Goal: Task Accomplishment & Management: Complete application form

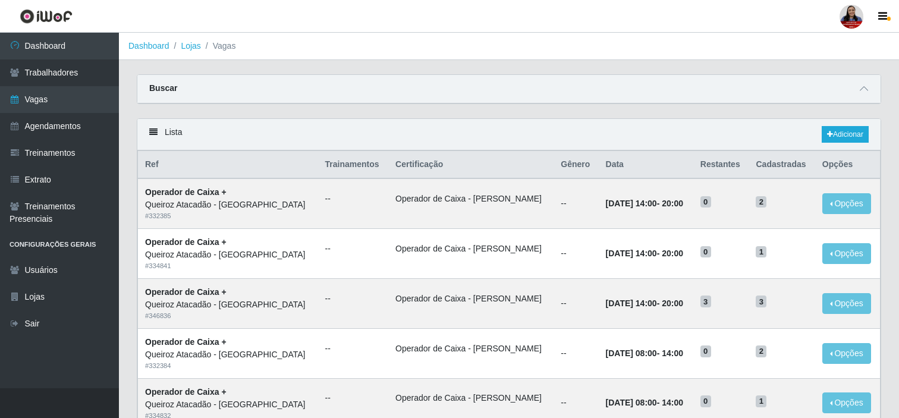
scroll to position [141, 0]
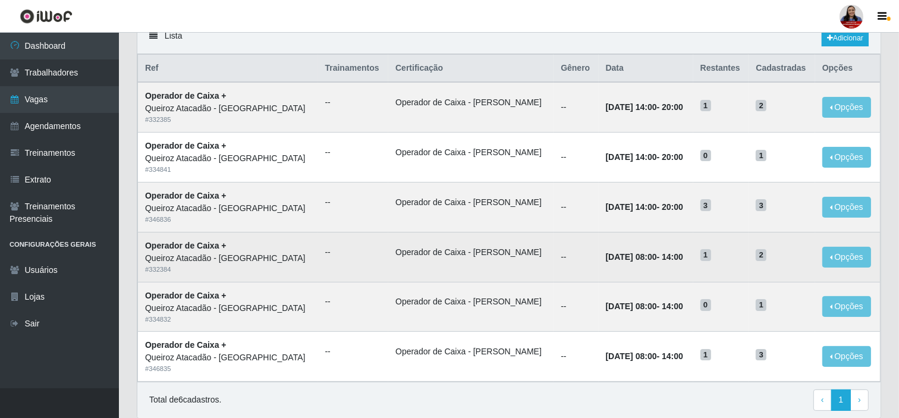
scroll to position [66, 0]
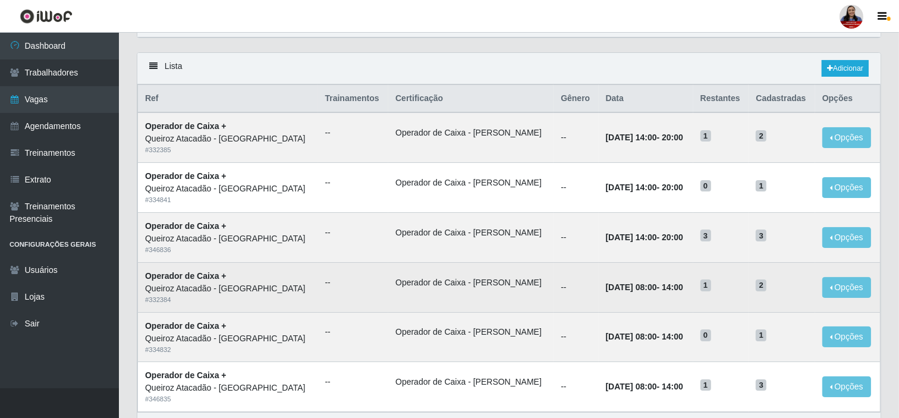
drag, startPoint x: 621, startPoint y: 287, endPoint x: 674, endPoint y: 284, distance: 53.0
click at [674, 284] on td "[DATE] 08:00 - 14:00" at bounding box center [646, 287] width 95 height 50
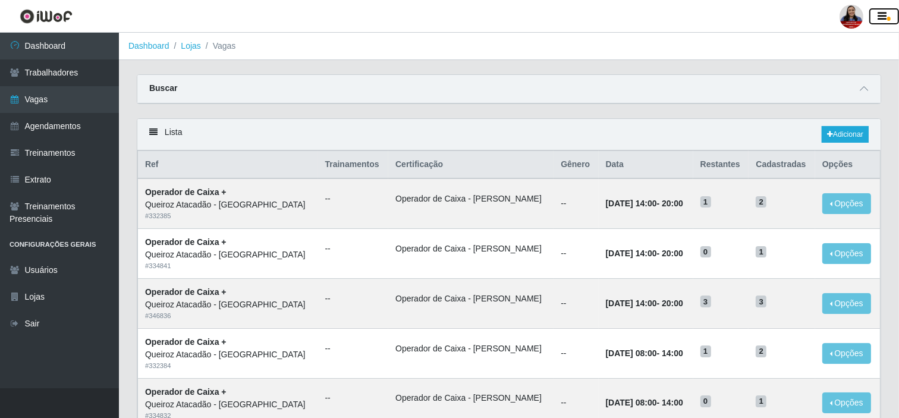
click at [878, 12] on icon "button" at bounding box center [882, 16] width 9 height 11
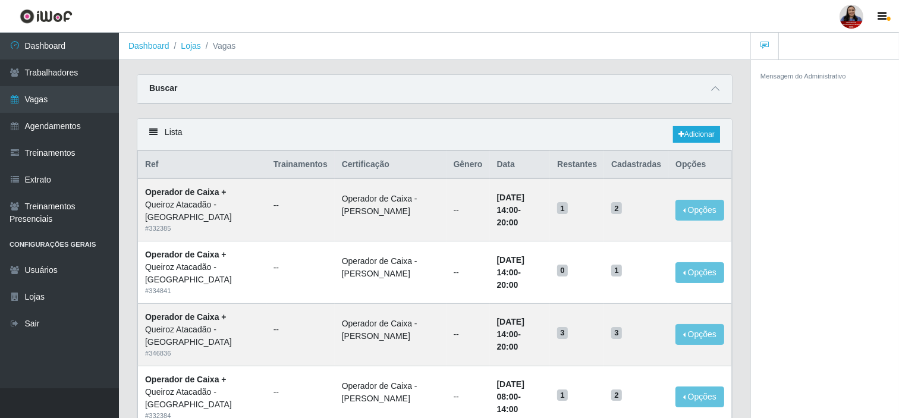
click at [852, 15] on div at bounding box center [852, 17] width 24 height 24
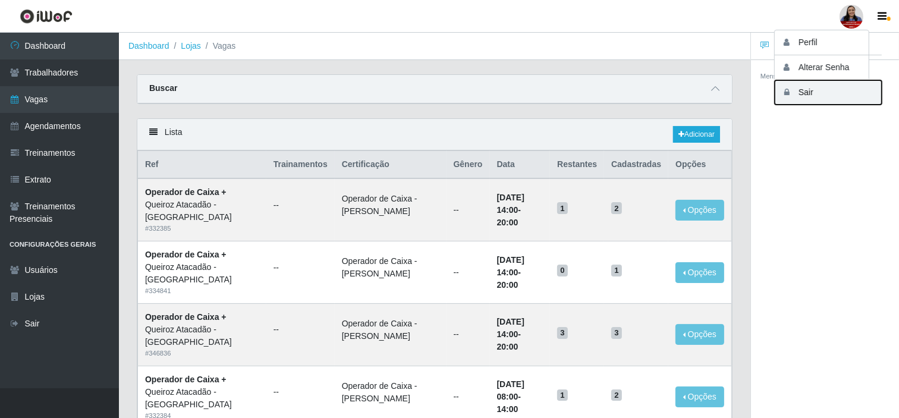
click at [806, 95] on button "Sair" at bounding box center [828, 92] width 107 height 24
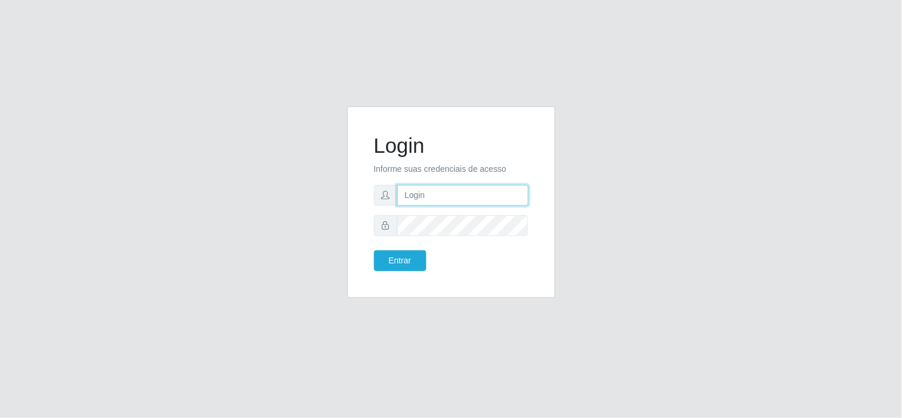
type input "larissa.nayara@grupoqrz.com.br"
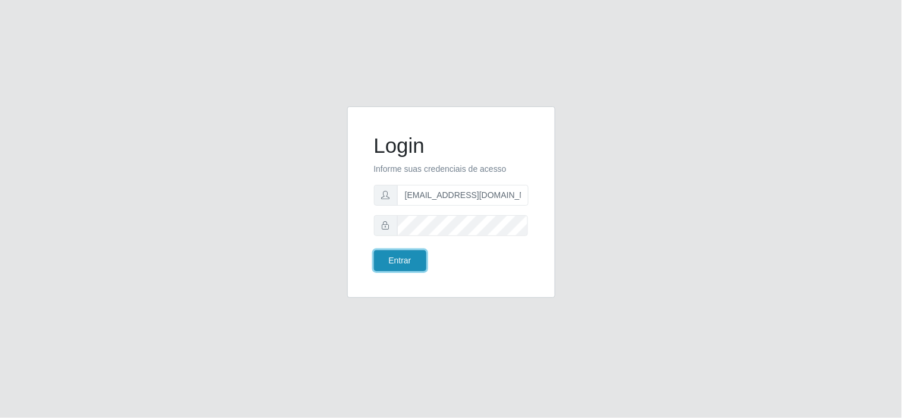
click at [414, 264] on button "Entrar" at bounding box center [400, 260] width 52 height 21
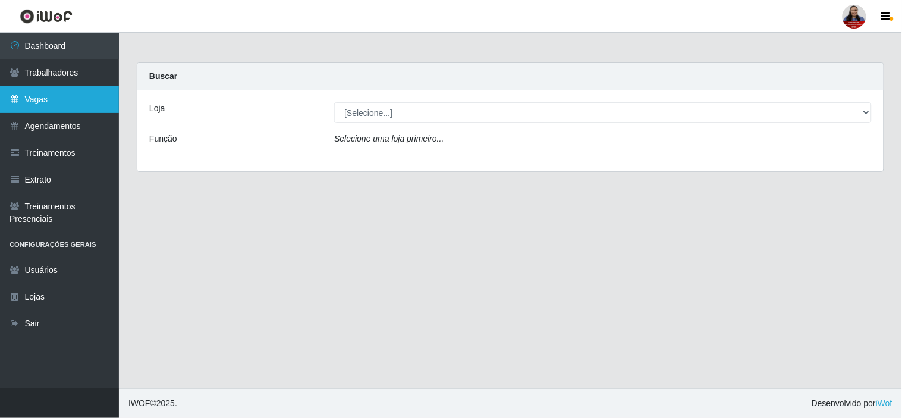
click at [52, 102] on link "Vagas" at bounding box center [59, 99] width 119 height 27
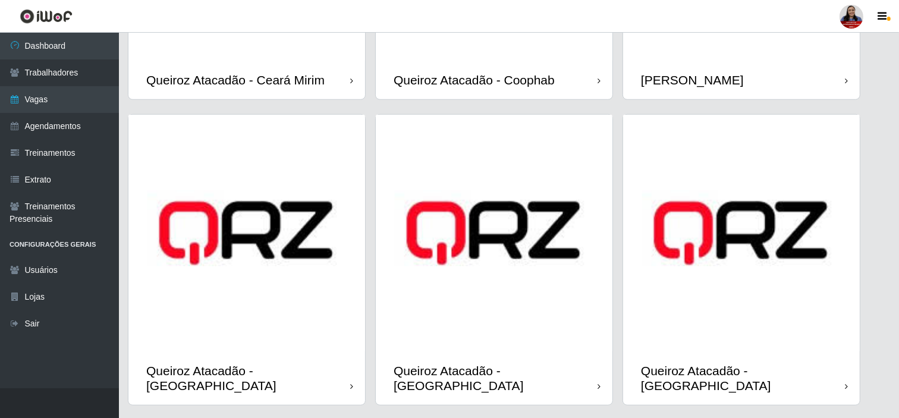
scroll to position [991, 0]
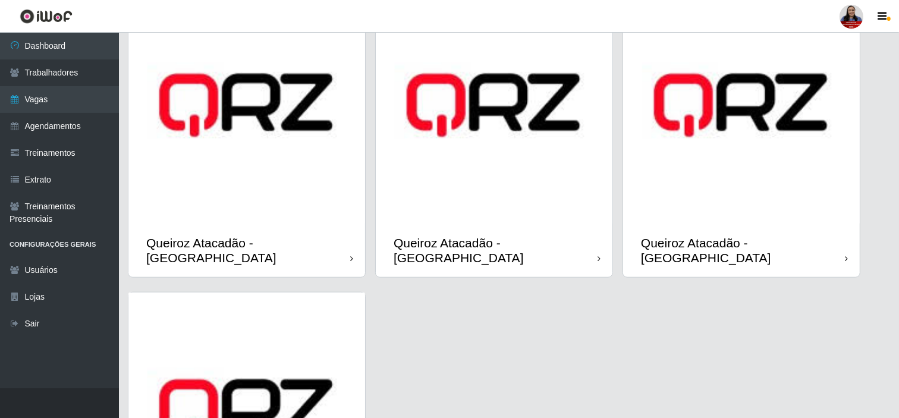
click at [473, 180] on img at bounding box center [494, 105] width 237 height 237
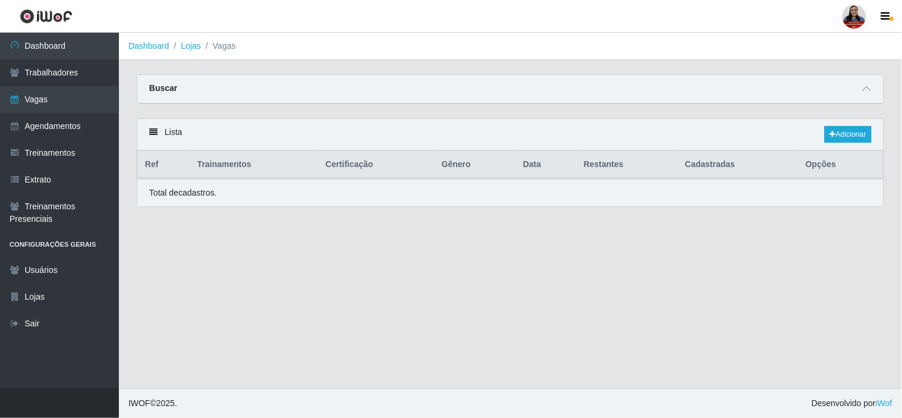
drag, startPoint x: 870, startPoint y: 83, endPoint x: 856, endPoint y: 84, distance: 13.7
click at [871, 82] on div at bounding box center [867, 89] width 14 height 14
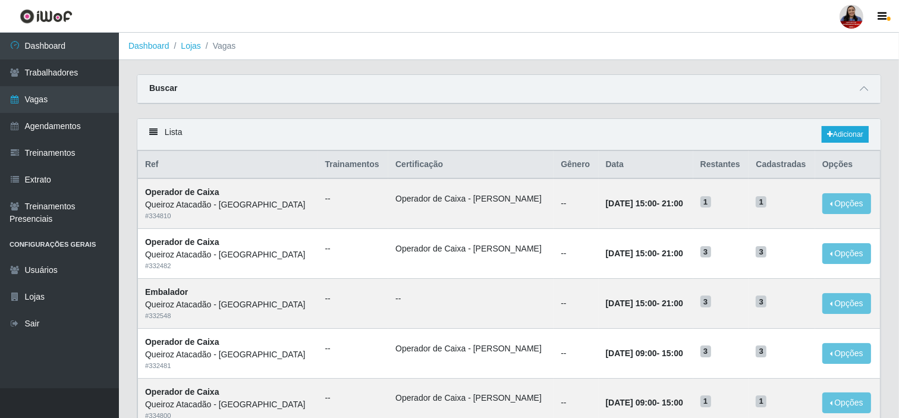
click at [866, 80] on div "Buscar" at bounding box center [508, 89] width 743 height 29
click at [863, 82] on span at bounding box center [864, 89] width 14 height 14
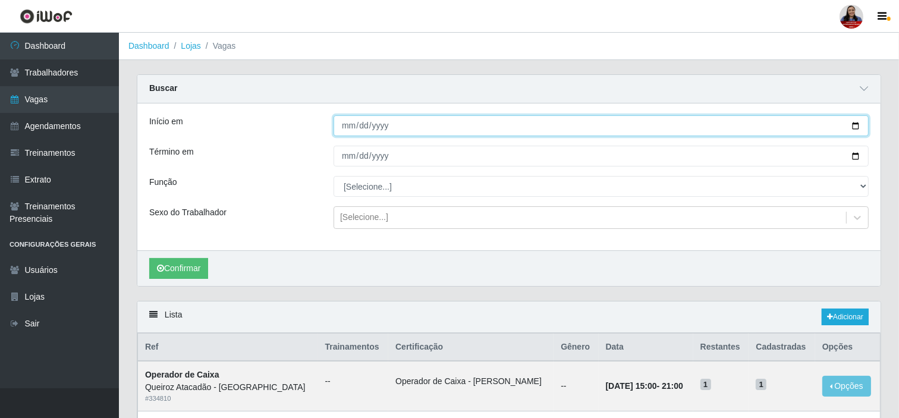
click at [860, 123] on input "Início em" at bounding box center [601, 125] width 535 height 21
type input "[DATE]"
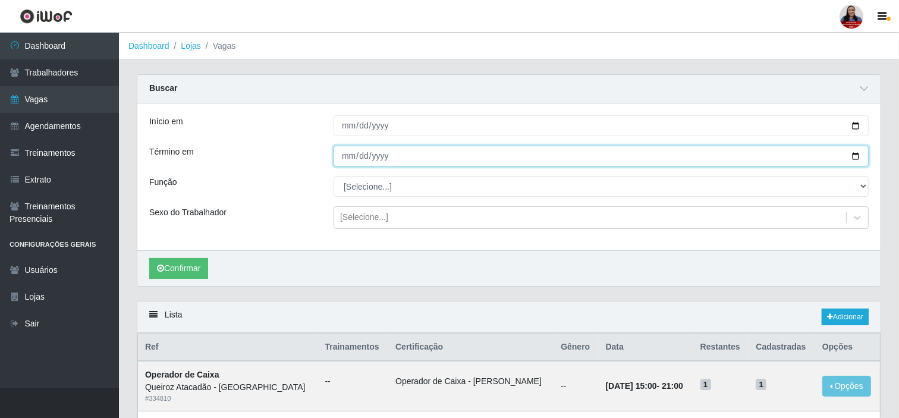
click at [853, 156] on input "Término em" at bounding box center [601, 156] width 535 height 21
type input "[DATE]"
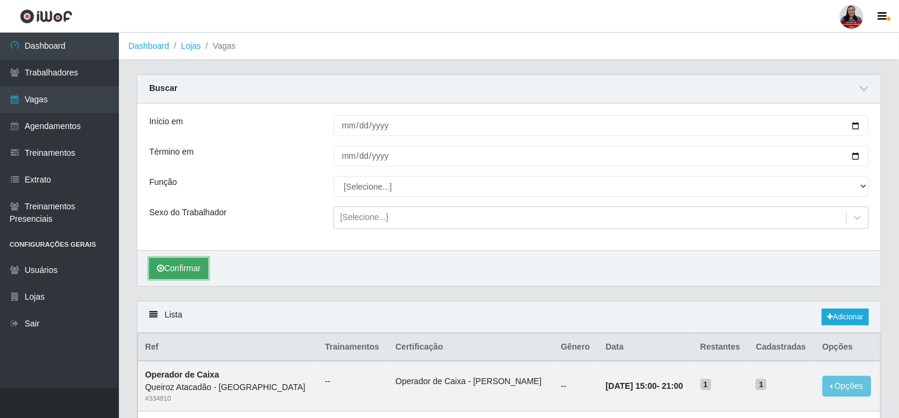
click at [179, 274] on button "Confirmar" at bounding box center [178, 268] width 59 height 21
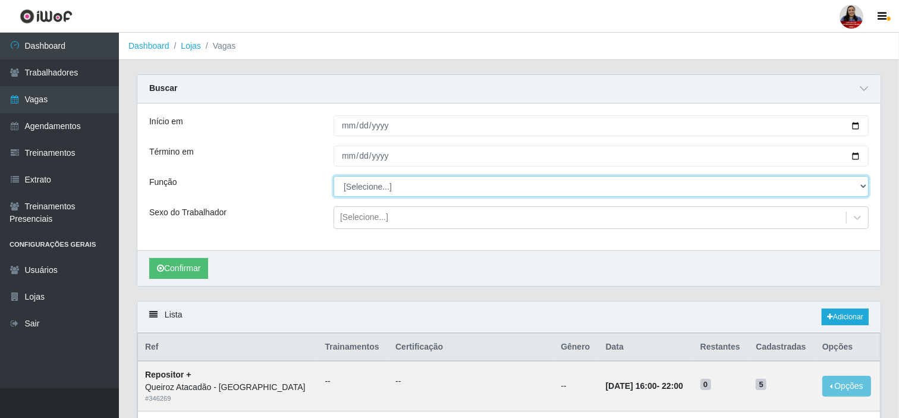
click at [387, 190] on select "[Selecione...] Auxiliar de Depósito Auxiliar de Depósito + Auxiliar de Depósito…" at bounding box center [601, 186] width 535 height 21
select select "72"
click at [334, 176] on select "[Selecione...] Auxiliar de Depósito Auxiliar de Depósito + Auxiliar de Depósito…" at bounding box center [601, 186] width 535 height 21
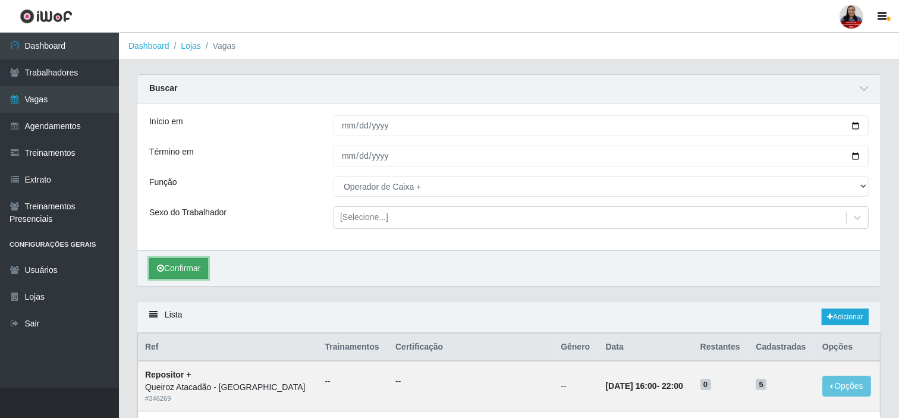
click at [187, 263] on button "Confirmar" at bounding box center [178, 268] width 59 height 21
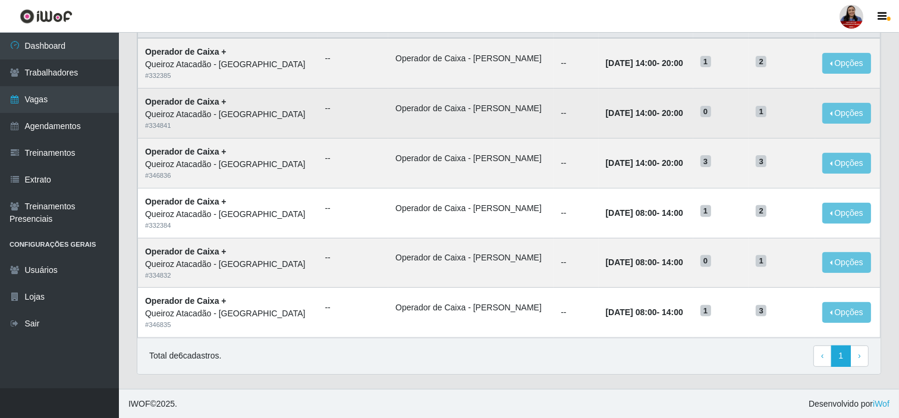
scroll to position [324, 0]
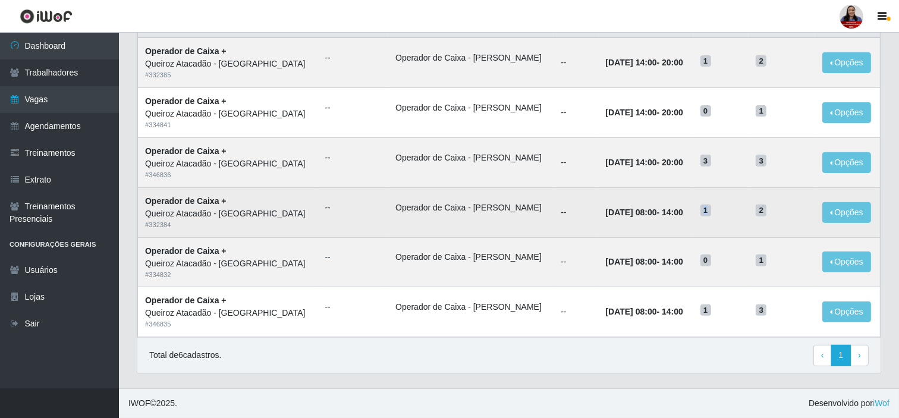
drag, startPoint x: 692, startPoint y: 211, endPoint x: 708, endPoint y: 196, distance: 21.9
click at [709, 210] on td "1" at bounding box center [721, 212] width 56 height 50
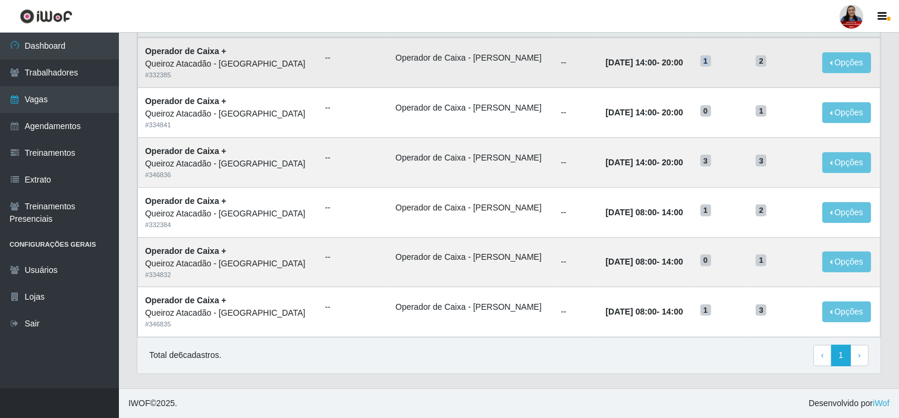
drag, startPoint x: 696, startPoint y: 60, endPoint x: 714, endPoint y: 62, distance: 17.3
click at [714, 62] on h5 "1" at bounding box center [722, 60] width 42 height 12
drag, startPoint x: 698, startPoint y: 162, endPoint x: 708, endPoint y: 163, distance: 10.2
click at [708, 163] on h5 "3" at bounding box center [722, 160] width 42 height 12
click at [701, 162] on span "3" at bounding box center [706, 161] width 11 height 12
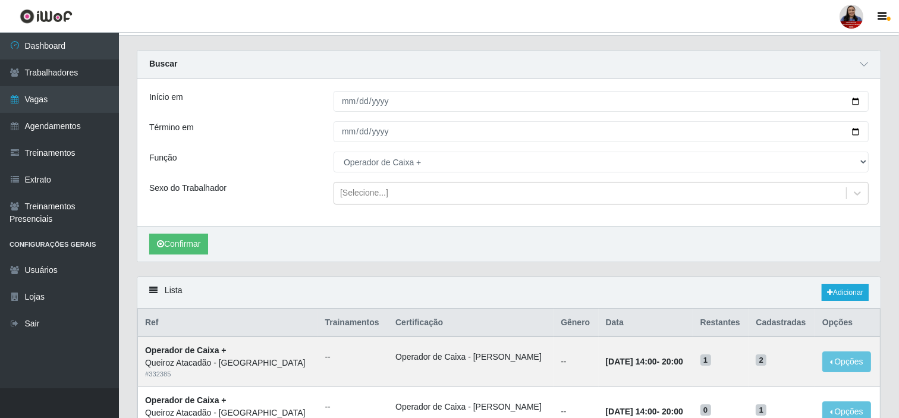
scroll to position [0, 0]
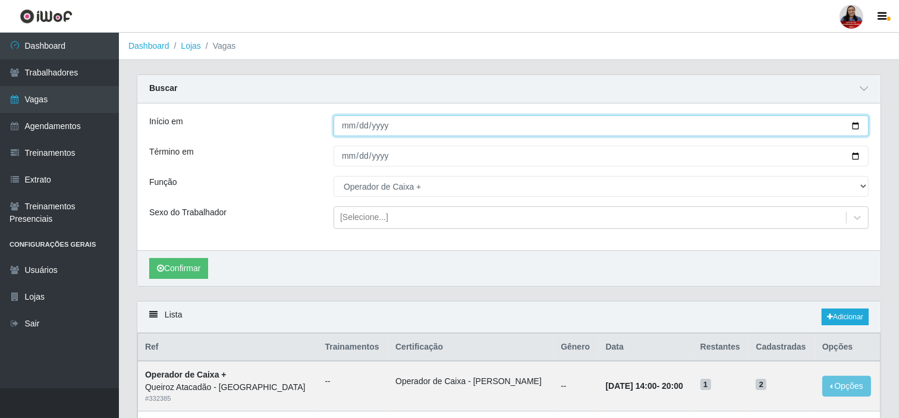
click at [856, 123] on input "[DATE]" at bounding box center [601, 125] width 535 height 21
type input "2025-09-22"
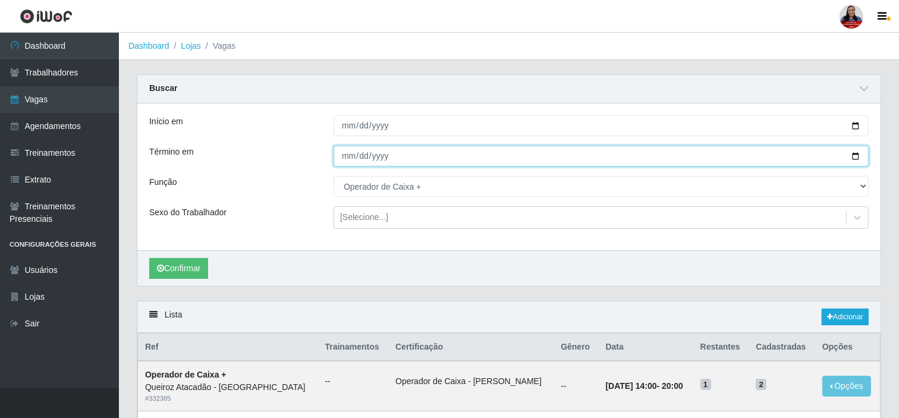
click at [856, 156] on input "[DATE]" at bounding box center [601, 156] width 535 height 21
type input "2025-09-22"
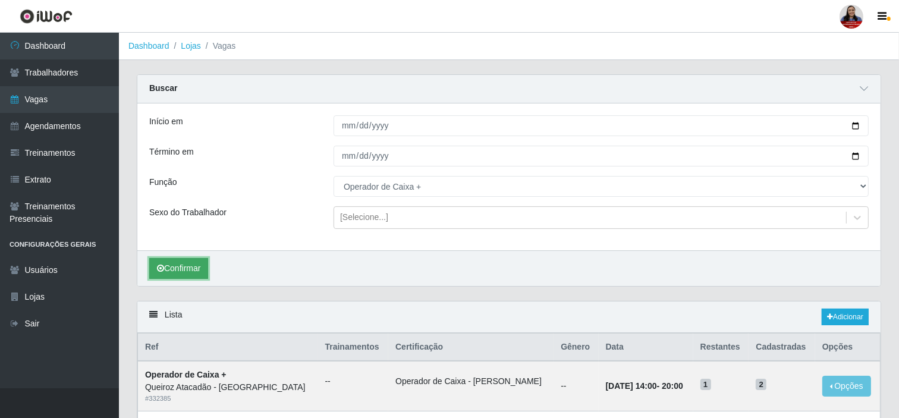
click at [201, 269] on button "Confirmar" at bounding box center [178, 268] width 59 height 21
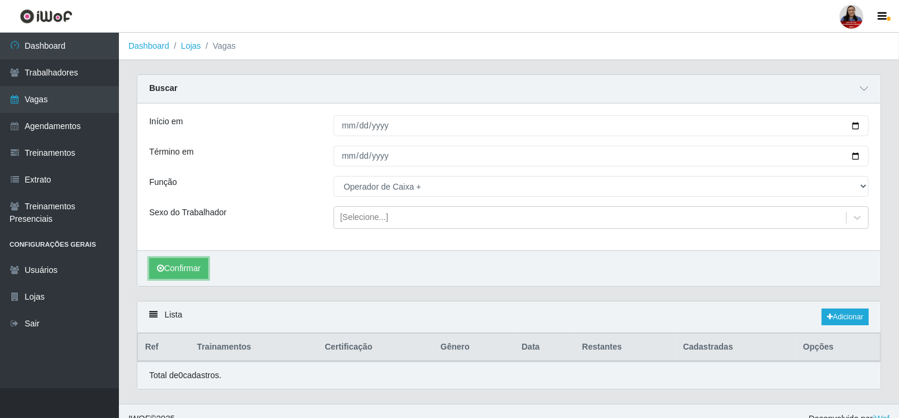
scroll to position [16, 0]
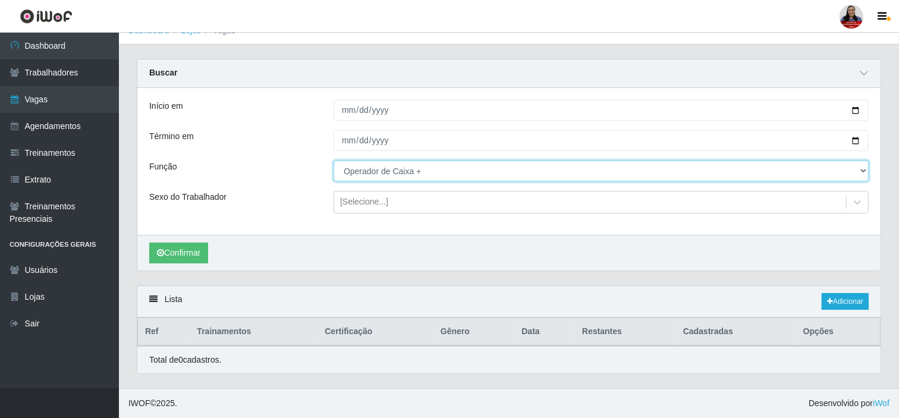
click at [423, 169] on select "[Selecione...] Auxiliar de Depósito Auxiliar de Depósito + Auxiliar de Depósito…" at bounding box center [601, 171] width 535 height 21
select select "22"
click at [334, 161] on select "[Selecione...] Auxiliar de Depósito Auxiliar de Depósito + Auxiliar de Depósito…" at bounding box center [601, 171] width 535 height 21
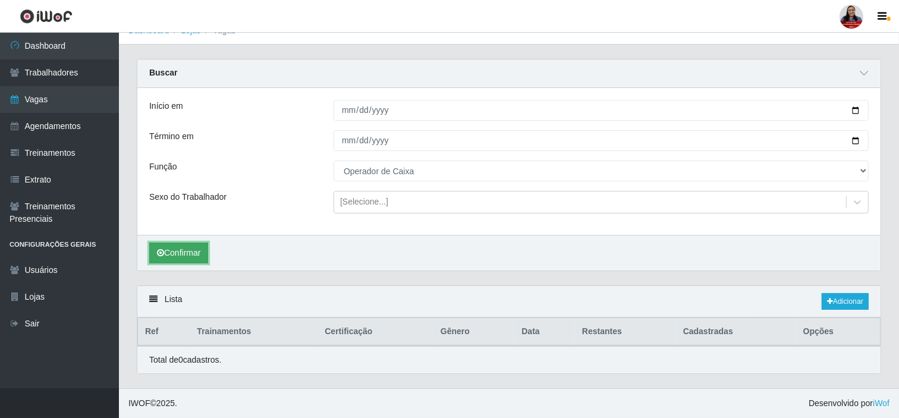
click at [195, 253] on button "Confirmar" at bounding box center [178, 253] width 59 height 21
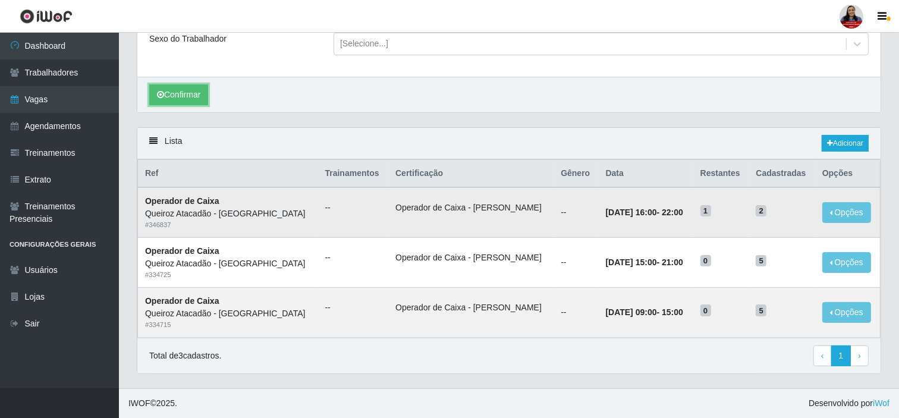
scroll to position [174, 0]
drag, startPoint x: 701, startPoint y: 209, endPoint x: 690, endPoint y: 210, distance: 10.8
click at [693, 210] on td "1" at bounding box center [721, 212] width 56 height 50
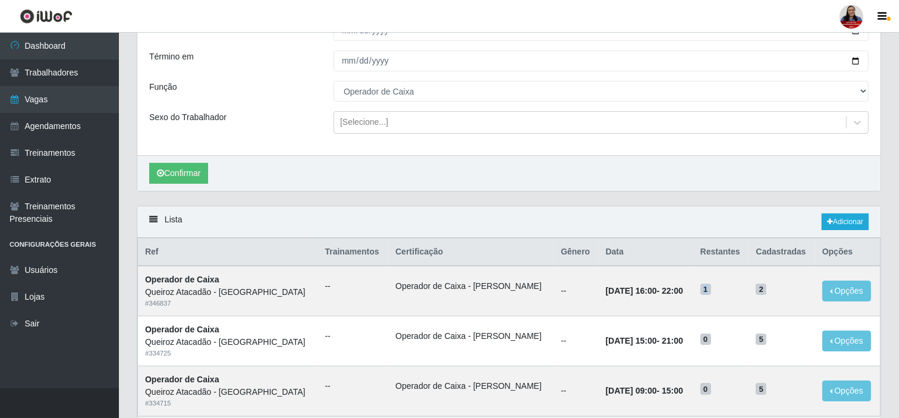
scroll to position [0, 0]
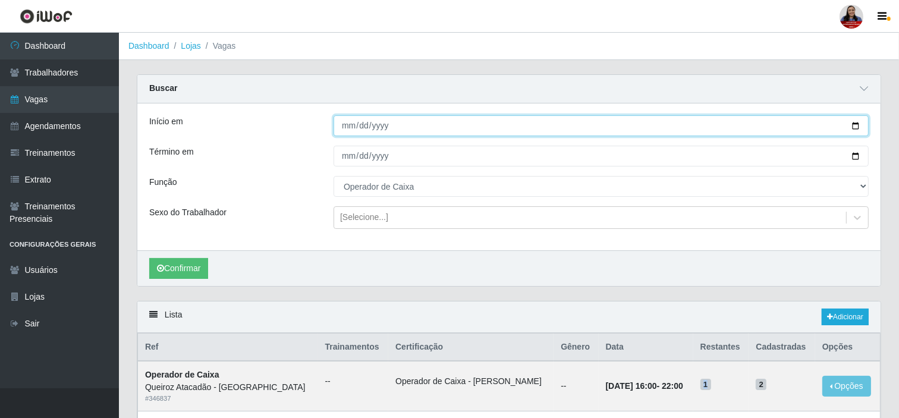
click at [857, 125] on input "2025-09-22" at bounding box center [601, 125] width 535 height 21
type input "[DATE]"
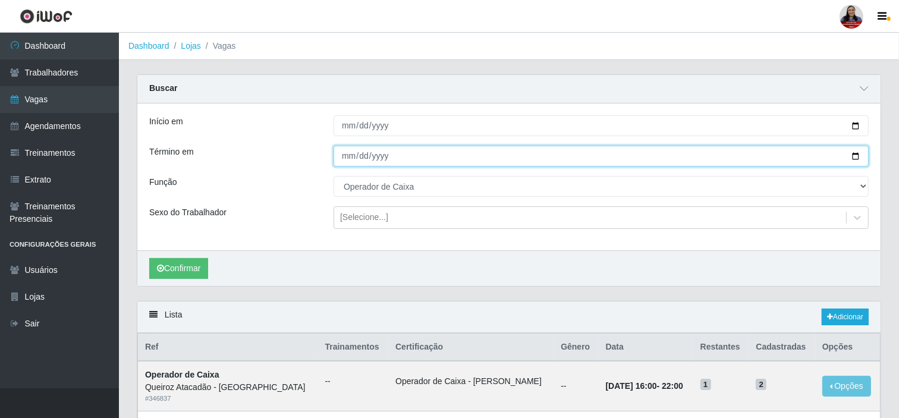
click at [853, 150] on input "2025-09-22" at bounding box center [601, 156] width 535 height 21
click at [854, 158] on input "2025-09-22" at bounding box center [601, 156] width 535 height 21
type input "[DATE]"
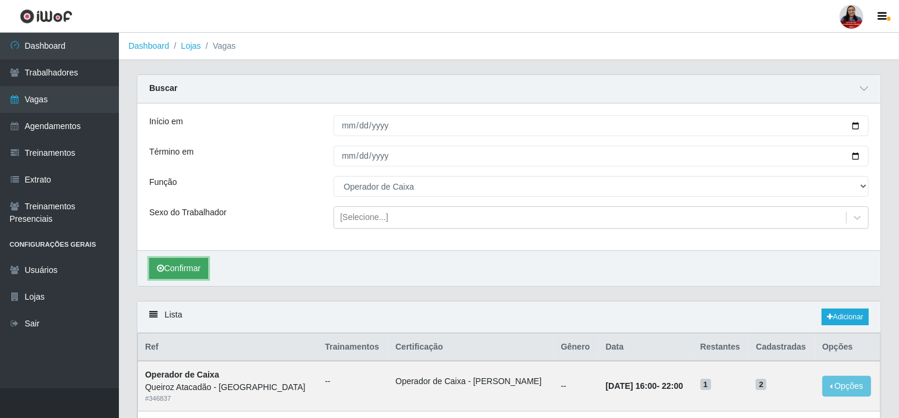
click at [199, 269] on button "Confirmar" at bounding box center [178, 268] width 59 height 21
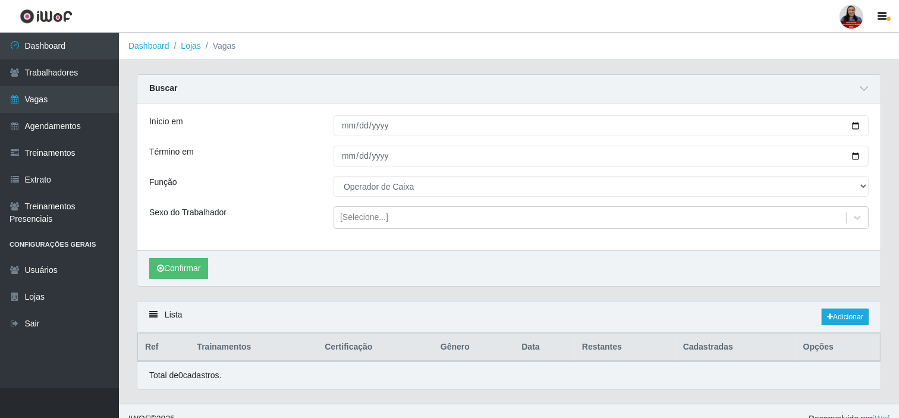
click at [413, 175] on div "Início em 2025-09-21 Término em 2025-09-21 Função [Selecione...] Auxiliar de De…" at bounding box center [508, 176] width 743 height 147
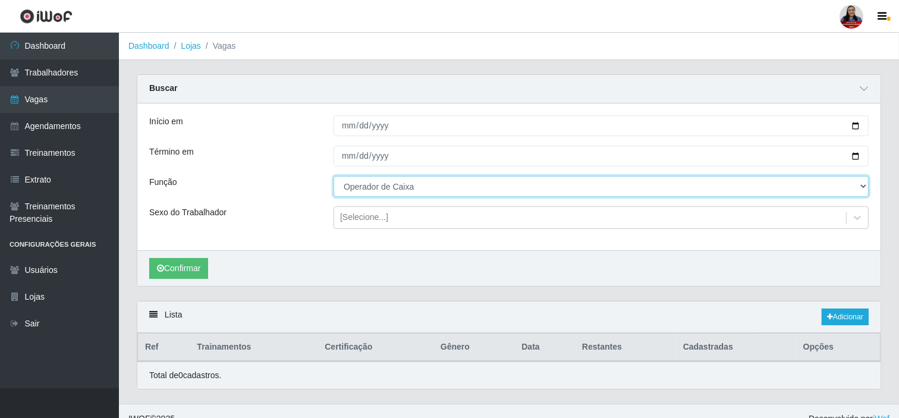
click at [417, 192] on select "[Selecione...] Auxiliar de Depósito Auxiliar de Depósito + Auxiliar de Depósito…" at bounding box center [601, 186] width 535 height 21
select select "72"
click at [334, 176] on select "[Selecione...] Auxiliar de Depósito Auxiliar de Depósito + Auxiliar de Depósito…" at bounding box center [601, 186] width 535 height 21
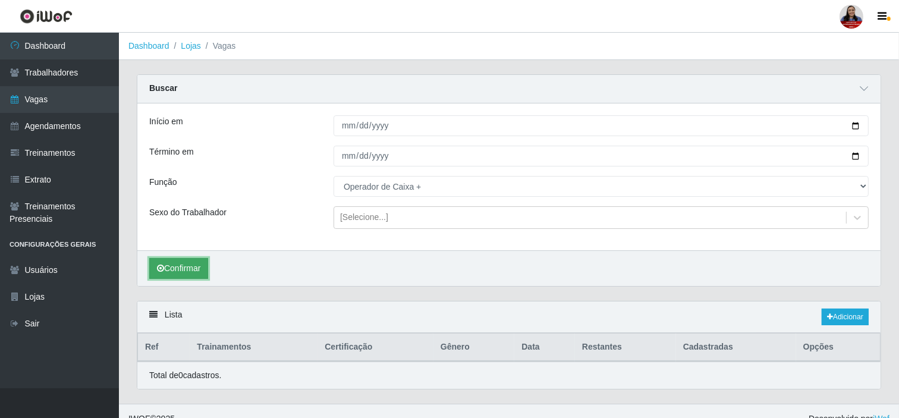
click at [194, 276] on button "Confirmar" at bounding box center [178, 268] width 59 height 21
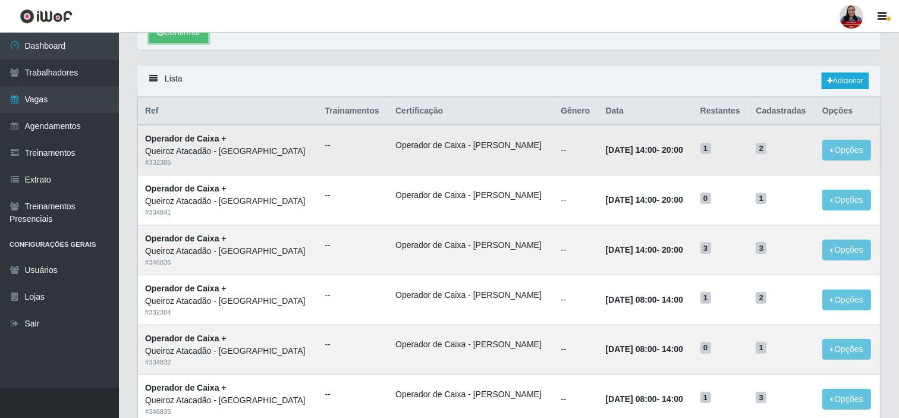
scroll to position [258, 0]
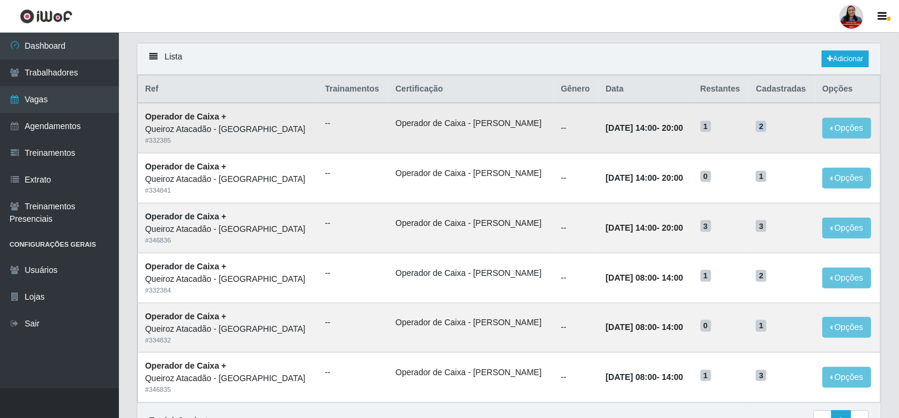
drag, startPoint x: 759, startPoint y: 123, endPoint x: 742, endPoint y: 131, distance: 19.1
click at [742, 131] on tr "Operador de Caixa + Queiroz Atacadão - Mossoró # 332385 -- Operador de Caixa - …" at bounding box center [509, 128] width 743 height 50
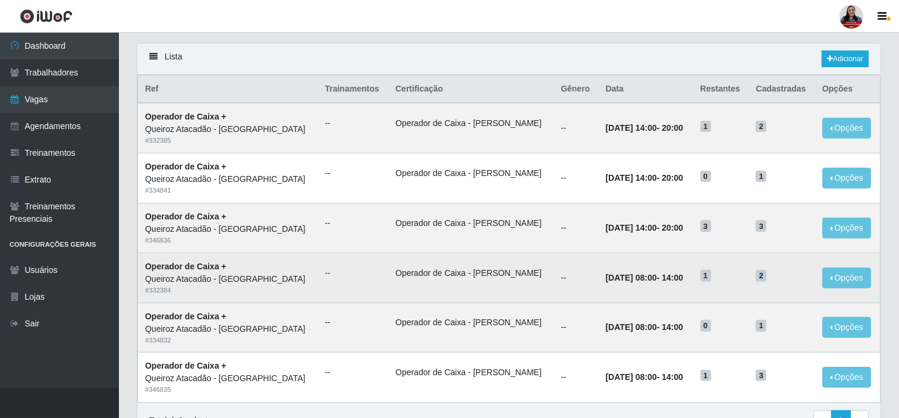
drag, startPoint x: 760, startPoint y: 279, endPoint x: 747, endPoint y: 276, distance: 13.6
click at [749, 276] on td "2" at bounding box center [782, 278] width 66 height 50
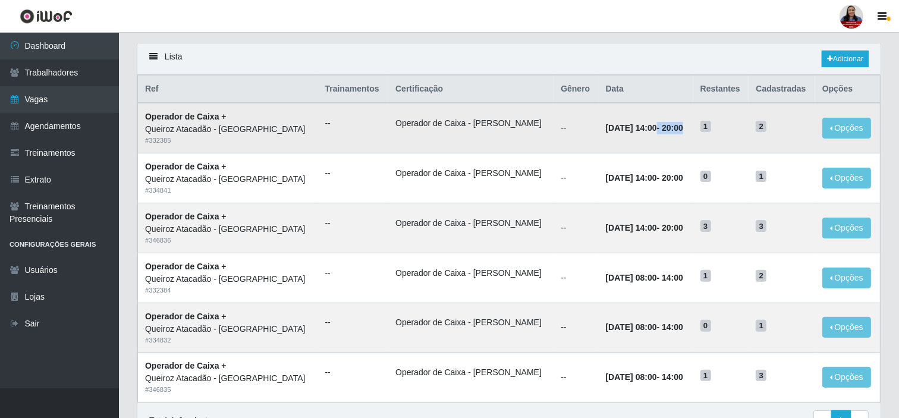
drag, startPoint x: 620, startPoint y: 123, endPoint x: 699, endPoint y: 117, distance: 79.3
click at [687, 124] on td "21/09/2025, 14:00 - 20:00" at bounding box center [646, 128] width 95 height 50
click at [874, 81] on th "Opções" at bounding box center [847, 90] width 65 height 28
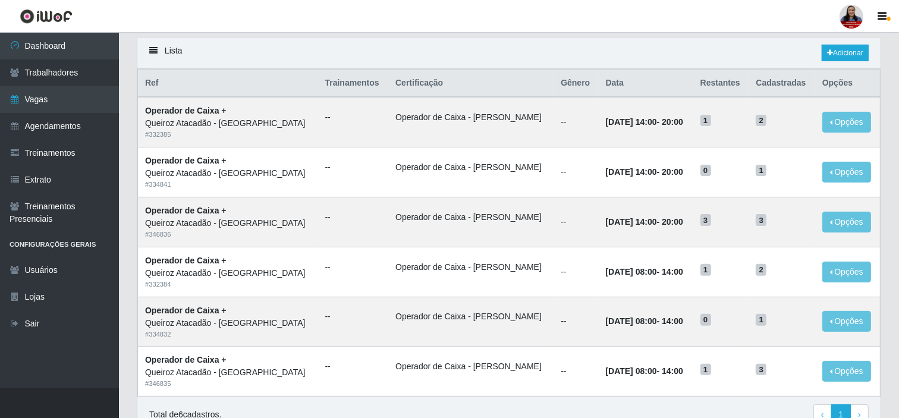
scroll to position [271, 0]
